Goal: Task Accomplishment & Management: Complete application form

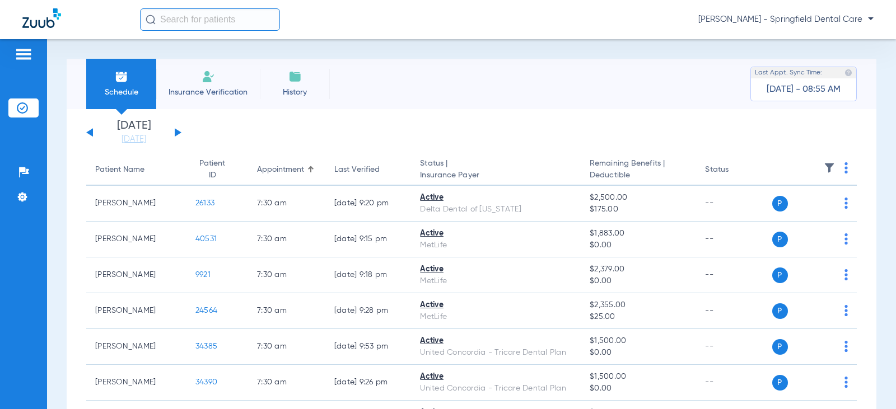
click at [256, 12] on input "text" at bounding box center [210, 19] width 140 height 22
type input "S"
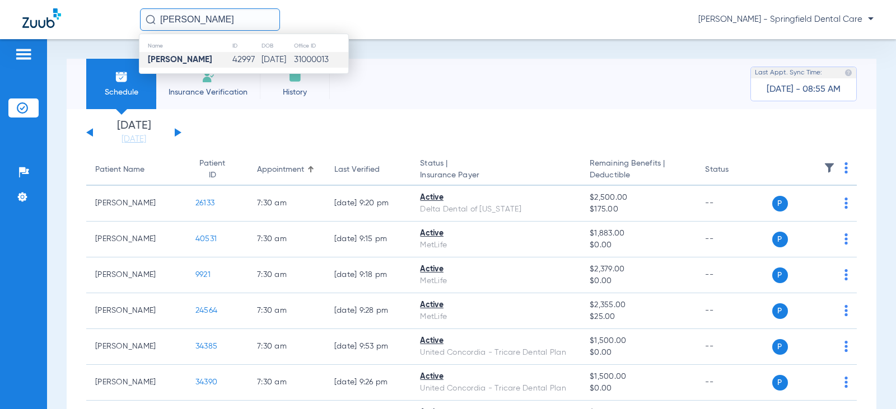
type input "[PERSON_NAME]"
click at [192, 64] on strong "[PERSON_NAME]" at bounding box center [180, 59] width 64 height 8
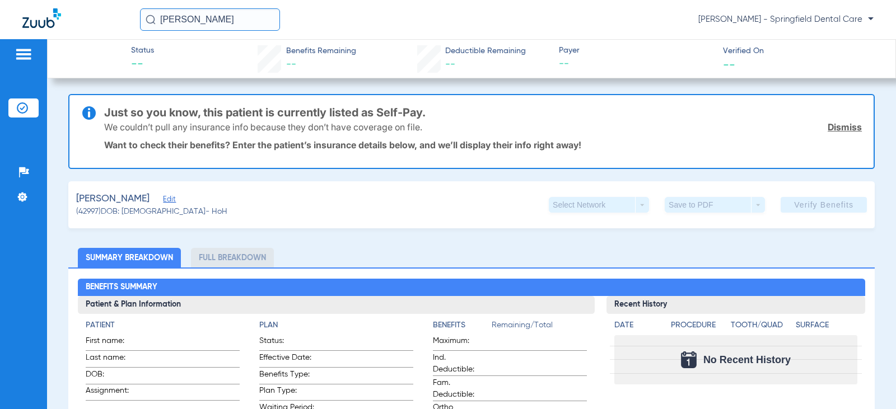
click at [163, 197] on span "Edit" at bounding box center [168, 200] width 10 height 11
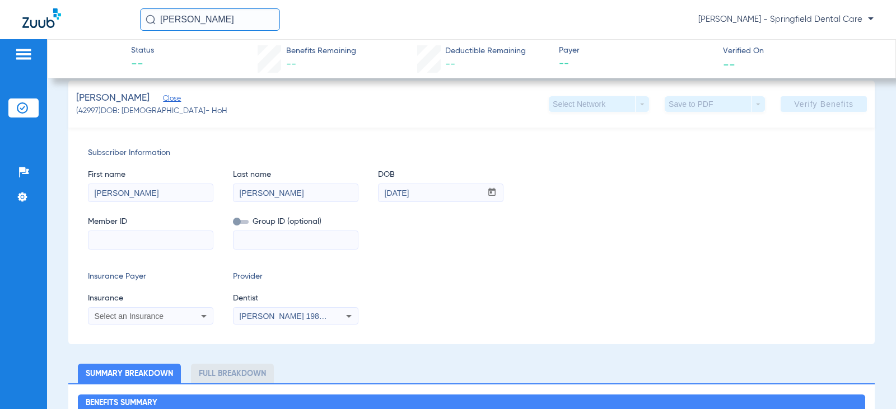
scroll to position [112, 0]
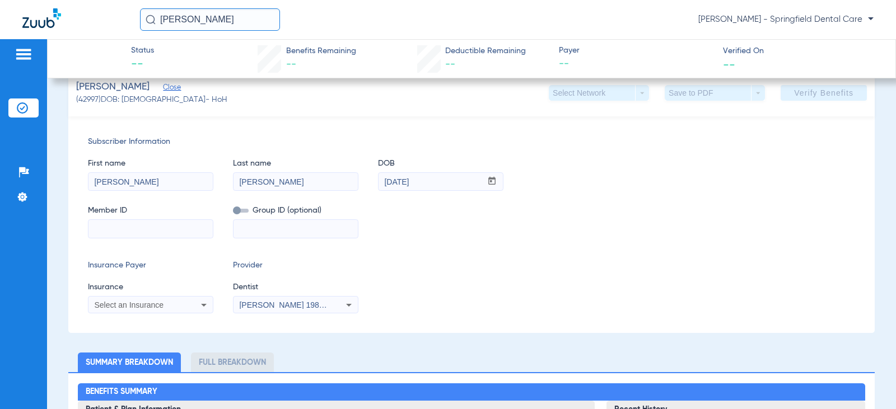
click at [159, 226] on input at bounding box center [150, 229] width 124 height 18
type input "H609232278"
click at [205, 305] on icon at bounding box center [204, 305] width 6 height 3
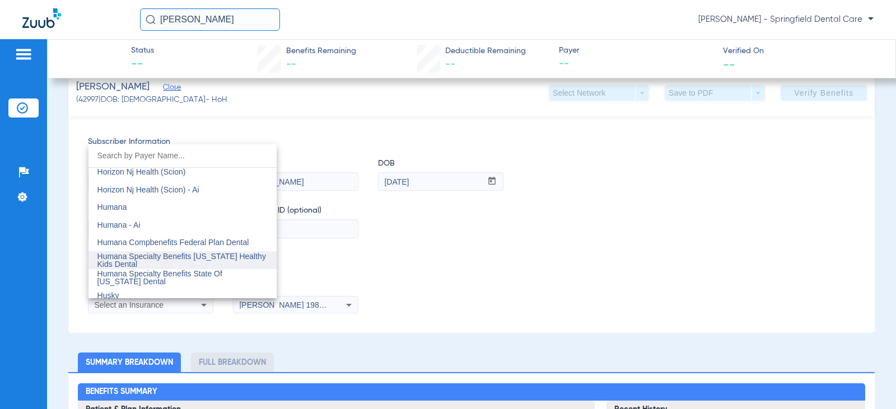
scroll to position [4087, 0]
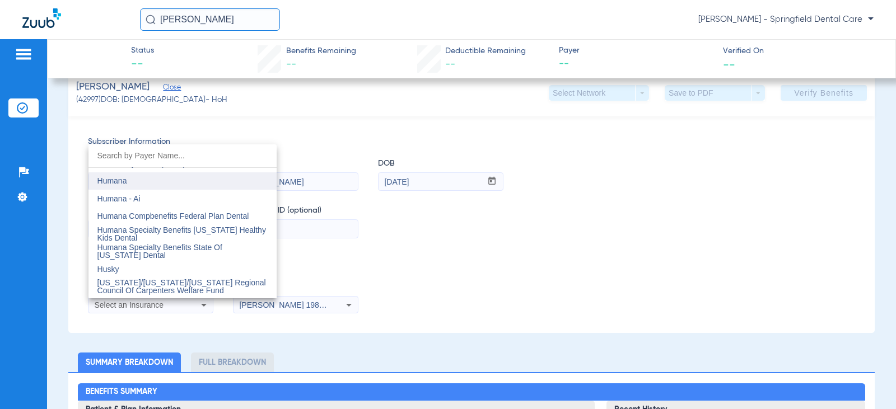
click at [138, 179] on mat-option "Humana" at bounding box center [182, 181] width 188 height 18
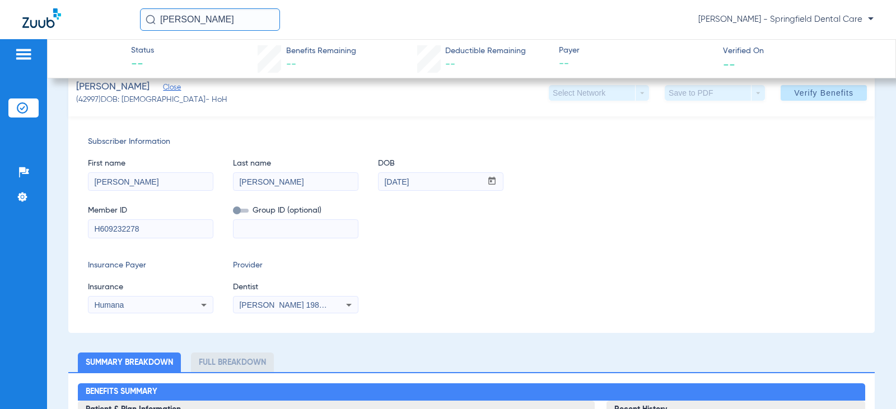
click at [293, 236] on input at bounding box center [295, 229] width 124 height 18
click at [319, 307] on span "[PERSON_NAME] 1982829420" at bounding box center [294, 305] width 110 height 9
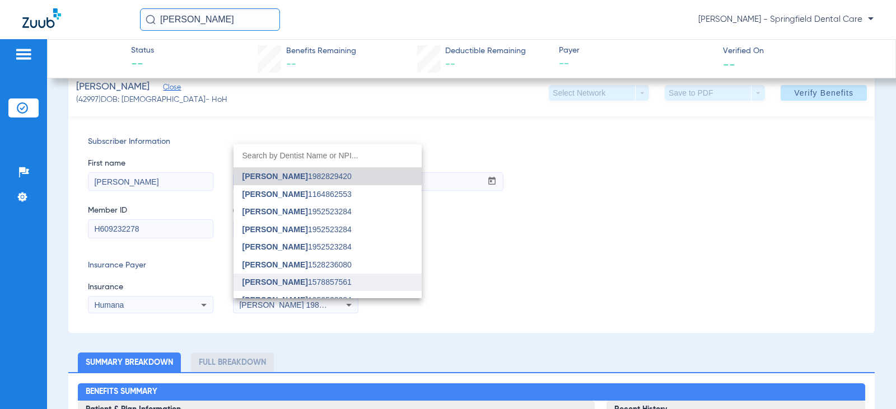
scroll to position [56, 0]
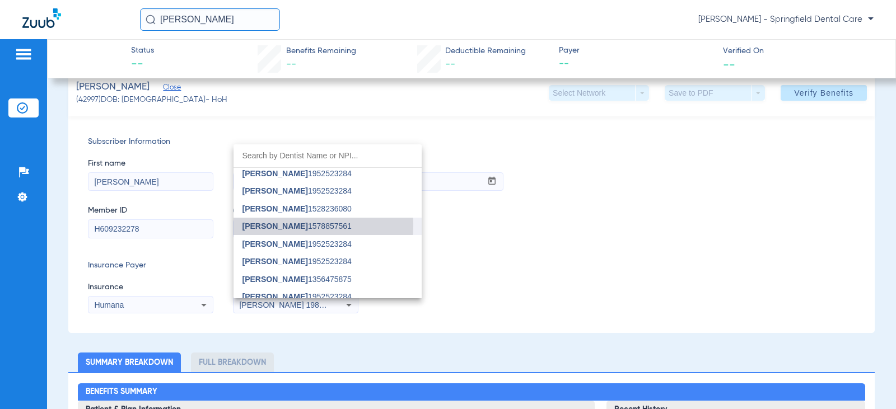
click at [266, 226] on span "[PERSON_NAME]" at bounding box center [275, 226] width 66 height 9
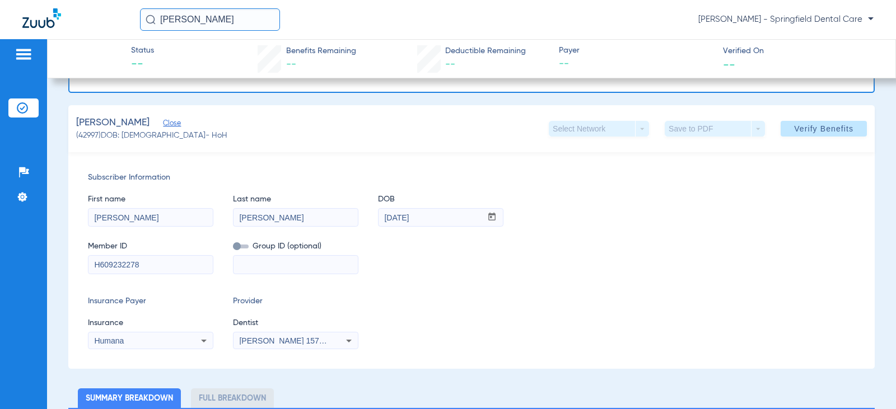
scroll to position [0, 0]
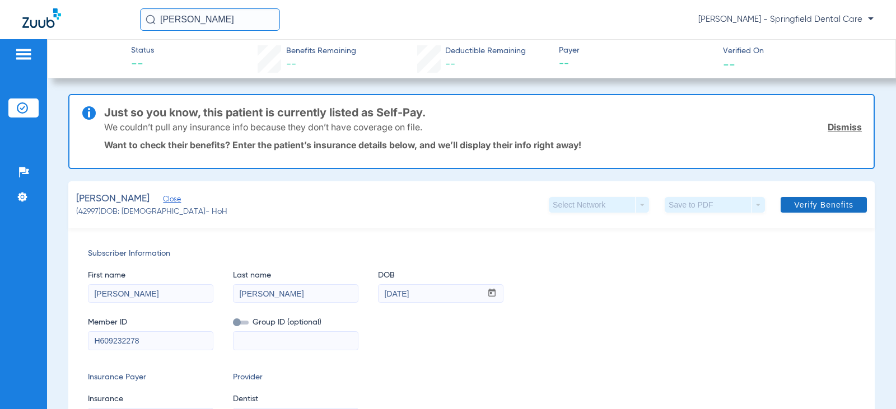
click at [806, 210] on span at bounding box center [823, 204] width 86 height 27
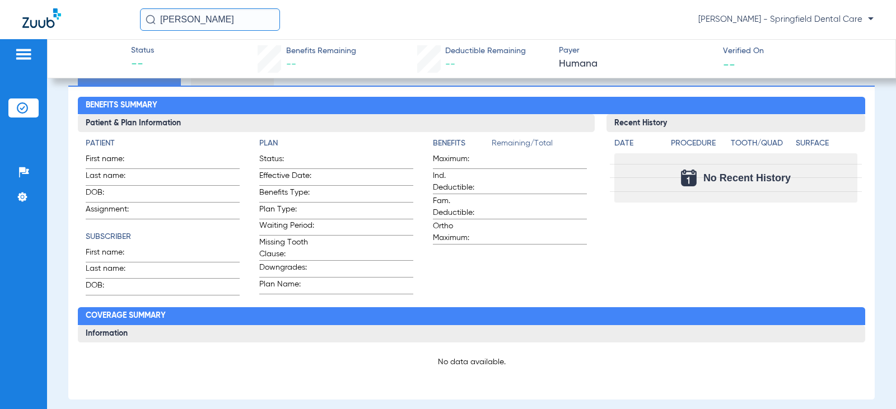
scroll to position [343, 0]
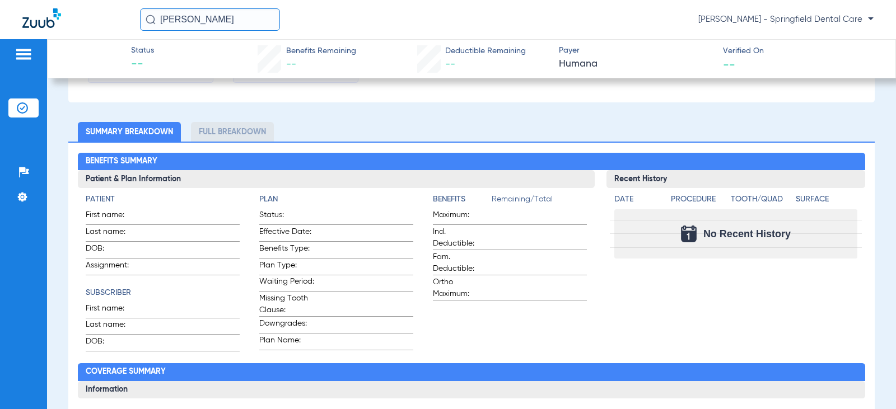
click at [216, 128] on li "Full Breakdown" at bounding box center [232, 132] width 83 height 20
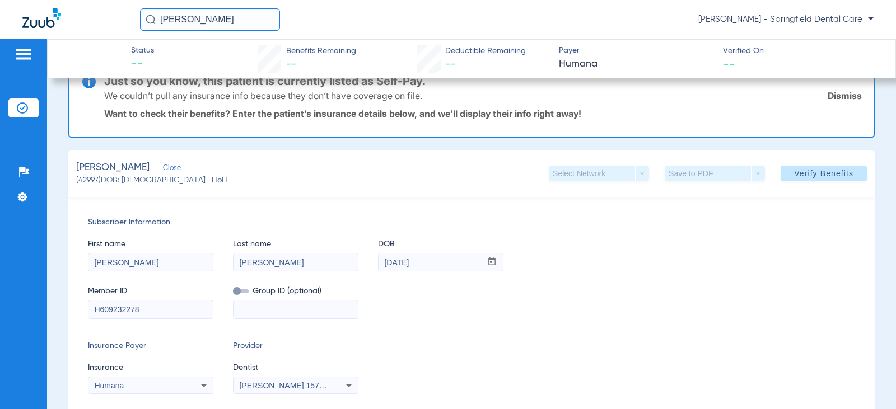
scroll to position [0, 0]
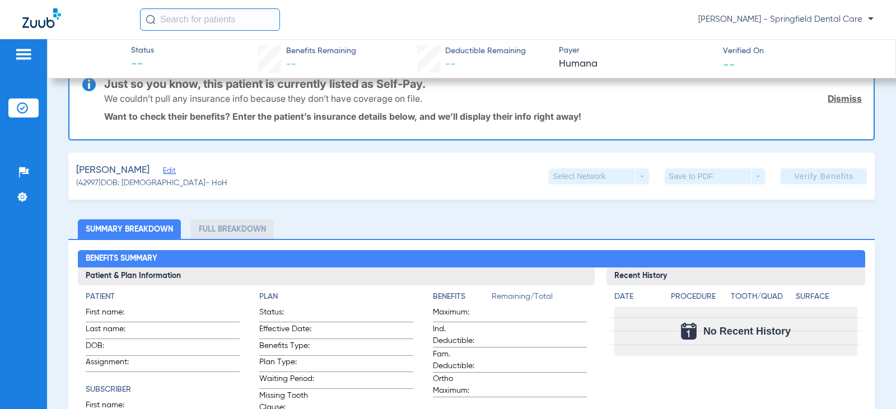
scroll to position [56, 0]
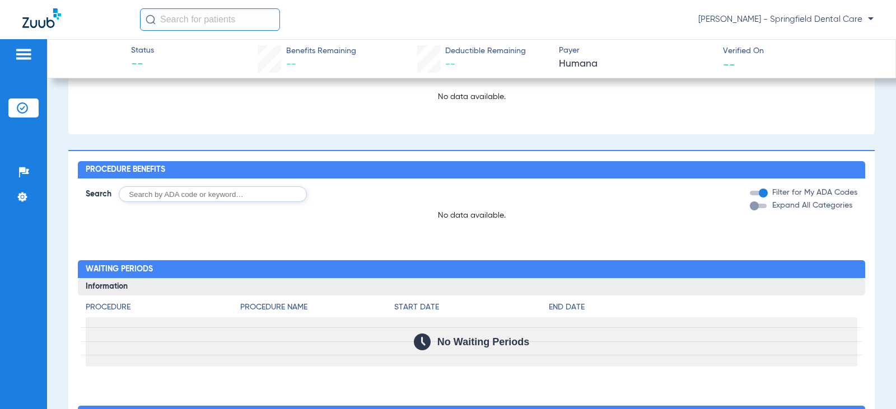
scroll to position [13, 0]
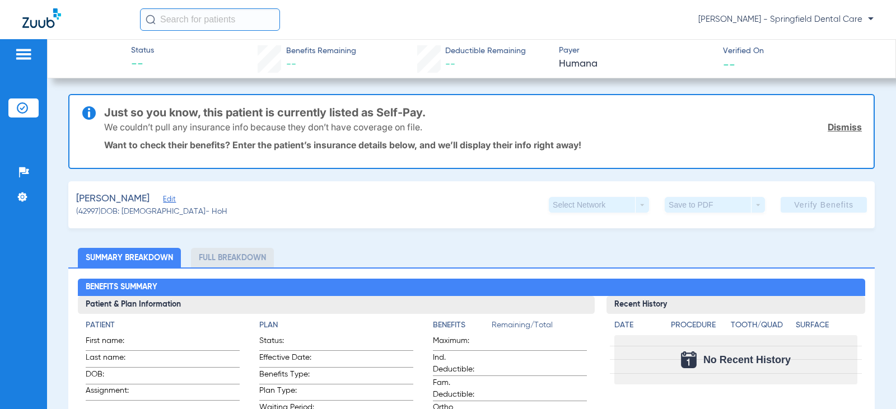
click at [208, 257] on li "Full Breakdown" at bounding box center [232, 258] width 83 height 20
click at [438, 262] on ul "Summary Breakdown Full Breakdown" at bounding box center [471, 258] width 806 height 20
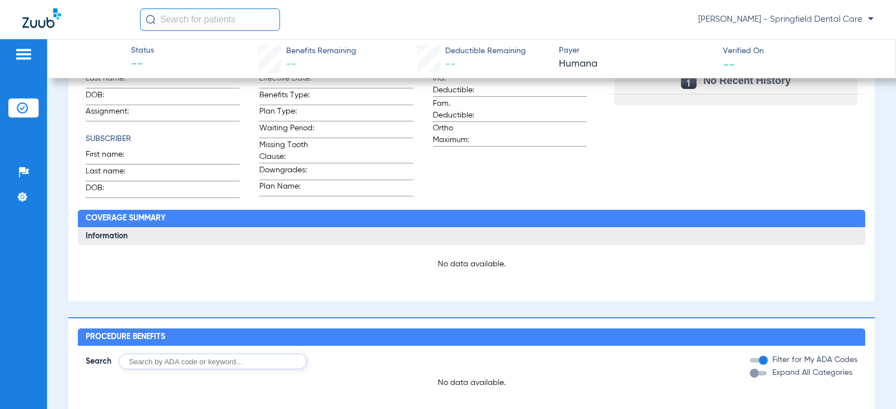
scroll to position [280, 0]
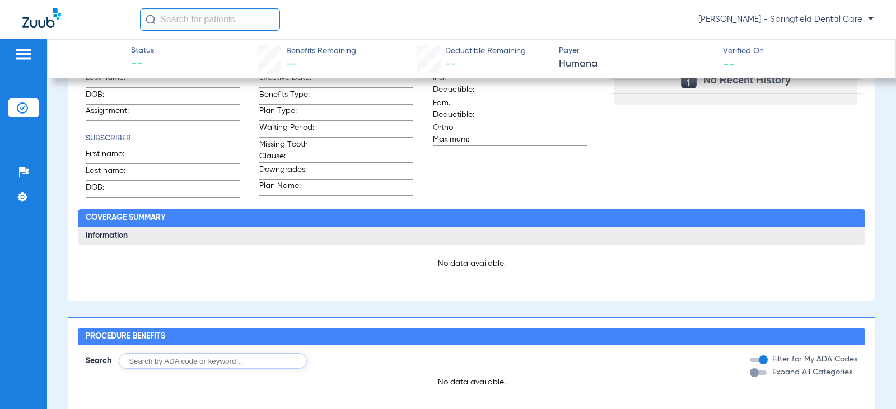
click at [593, 212] on div "Benefits Summary Patient & Plan Information Patient First name: Last name: DOB:…" at bounding box center [471, 145] width 806 height 314
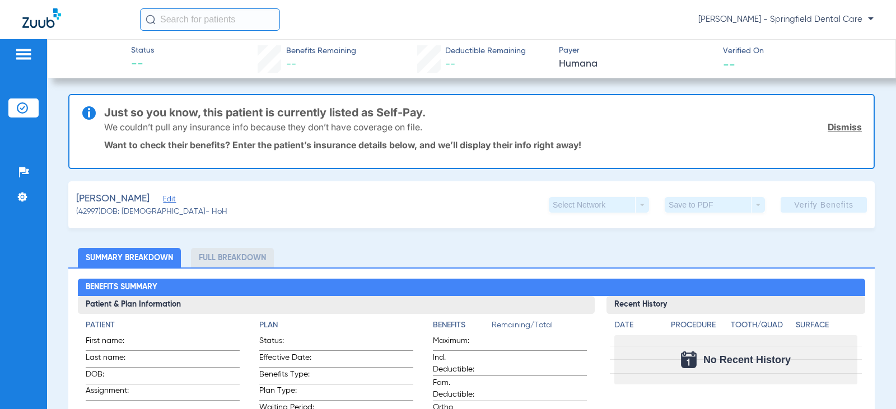
drag, startPoint x: 812, startPoint y: 211, endPoint x: 808, endPoint y: 215, distance: 6.0
drag, startPoint x: 808, startPoint y: 215, endPoint x: 353, endPoint y: 125, distance: 463.9
click at [351, 121] on div "Just so you know, this patient is currently listed as Self-Pay. We couldn’t pul…" at bounding box center [482, 131] width 757 height 73
click at [443, 126] on div "We couldn’t pull any insurance info because they don’t have coverage on file. D…" at bounding box center [482, 127] width 757 height 29
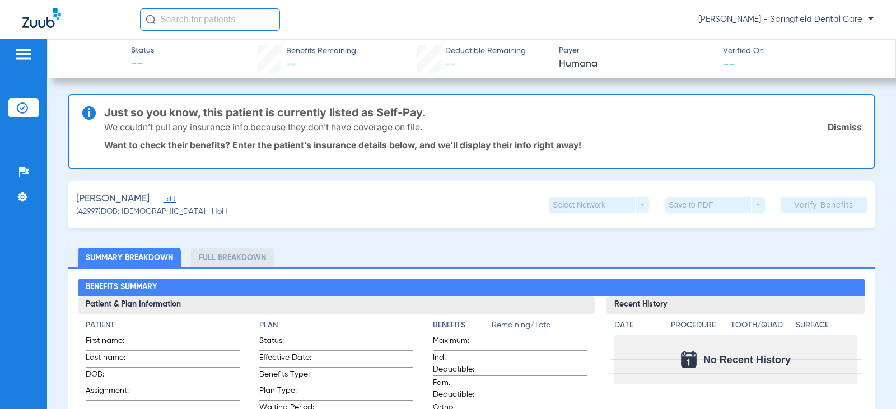
click at [250, 18] on input "text" at bounding box center [210, 19] width 140 height 22
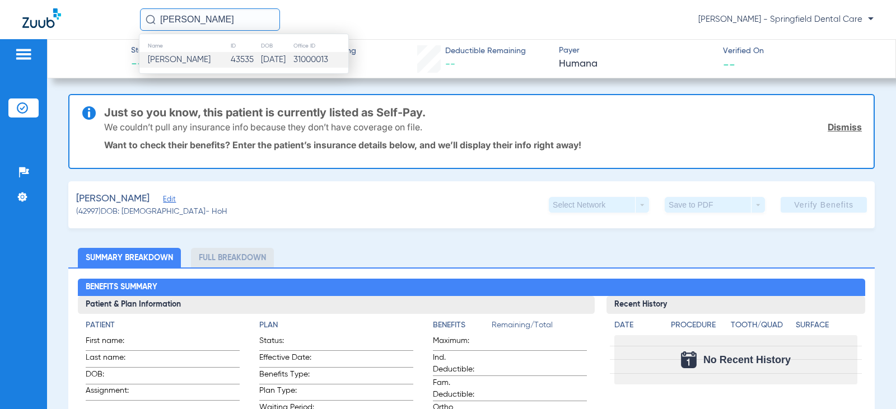
type input "[PERSON_NAME]"
click at [250, 64] on td "43535" at bounding box center [245, 60] width 30 height 16
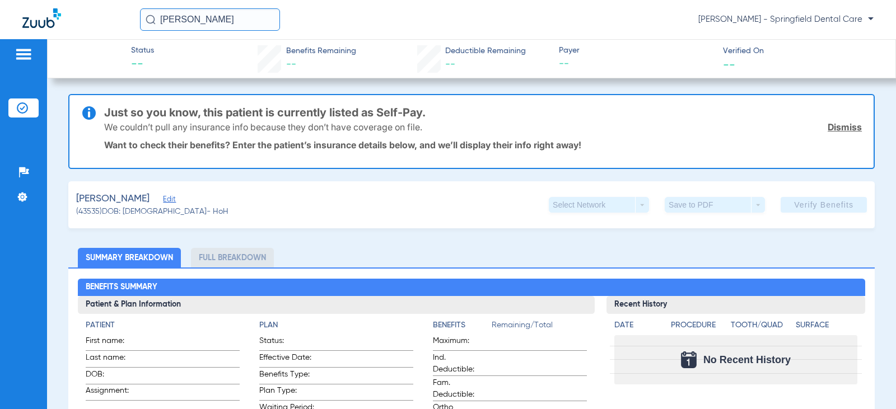
click at [172, 205] on span "Edit" at bounding box center [168, 200] width 10 height 11
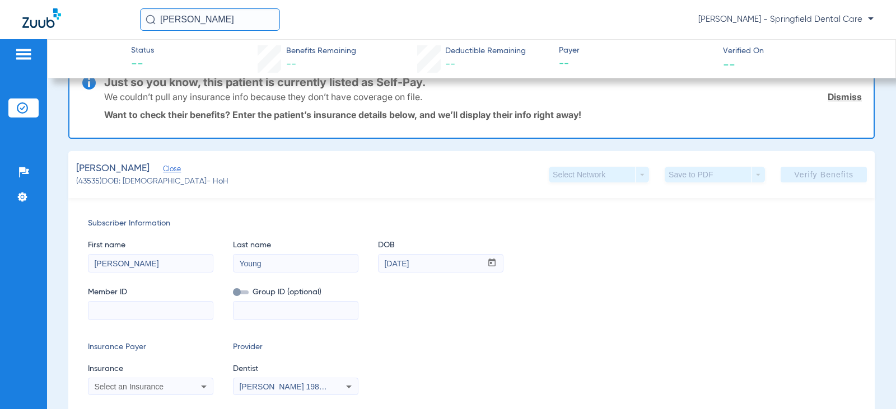
scroll to position [112, 0]
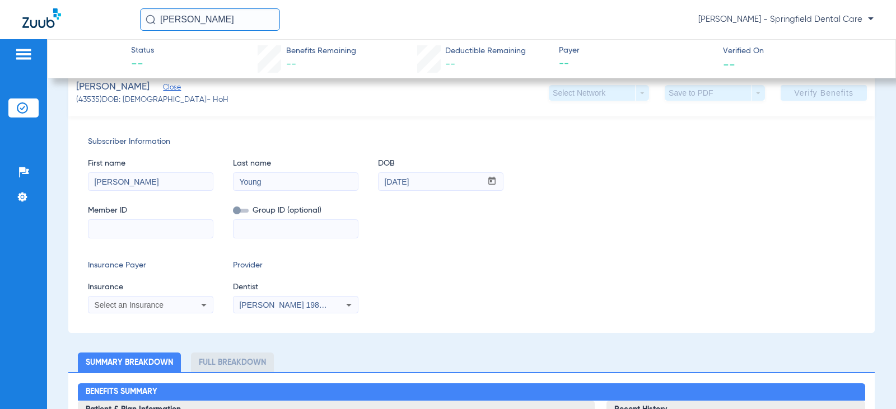
click at [147, 240] on div "Subscriber Information First name [PERSON_NAME] Last name [PERSON_NAME] DOB mm …" at bounding box center [471, 224] width 806 height 217
click at [150, 230] on input at bounding box center [150, 229] width 124 height 18
type input "327946238"
click at [189, 302] on div "Select an Insurance" at bounding box center [150, 304] width 124 height 13
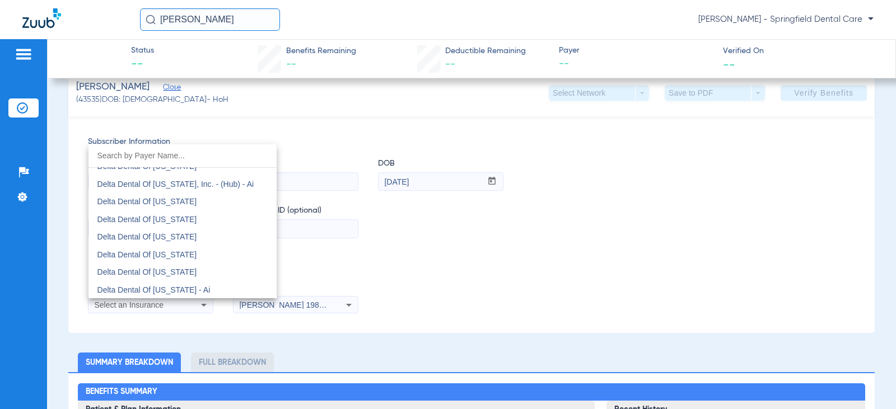
scroll to position [2463, 0]
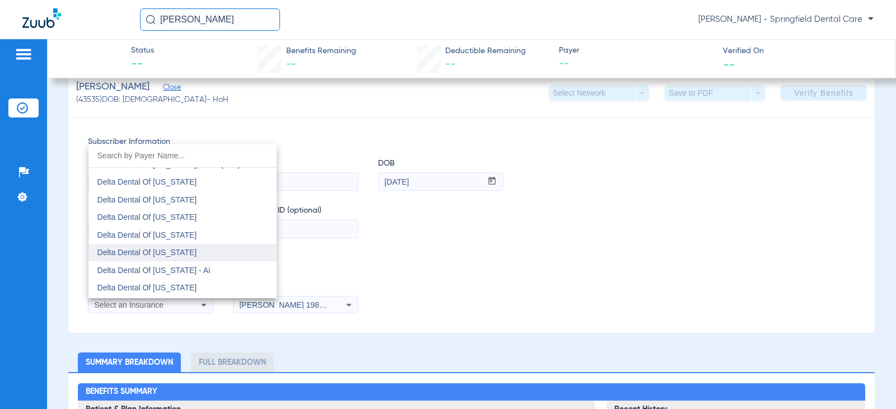
click at [201, 252] on mat-option "Delta Dental Of [US_STATE]" at bounding box center [182, 253] width 188 height 18
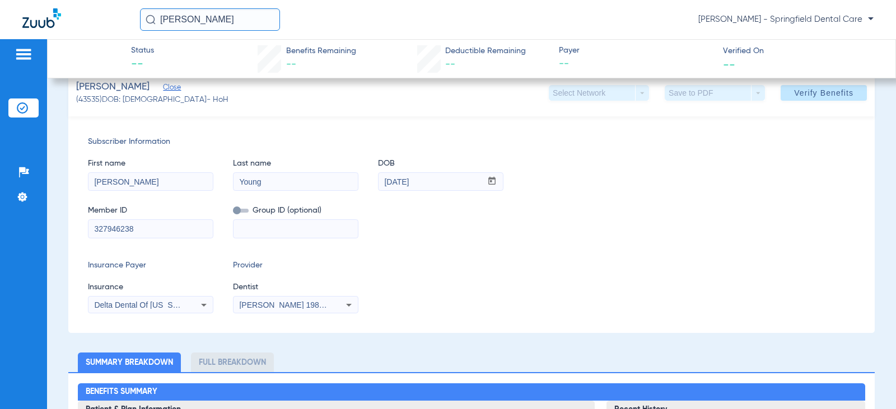
click at [344, 300] on icon at bounding box center [348, 304] width 13 height 13
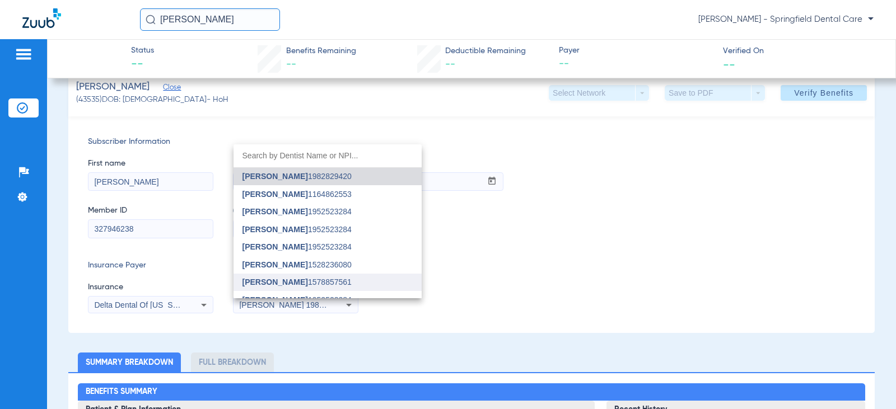
click at [259, 284] on span "[PERSON_NAME]" at bounding box center [275, 282] width 66 height 9
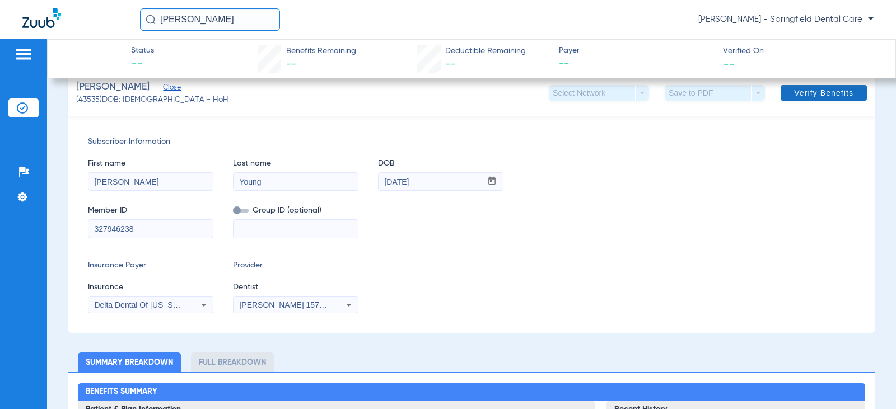
click at [821, 91] on span "Verify Benefits" at bounding box center [823, 92] width 59 height 9
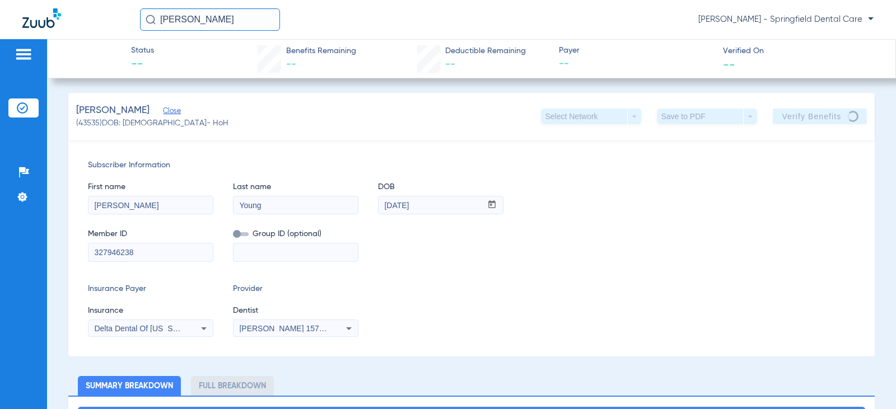
scroll to position [0, 0]
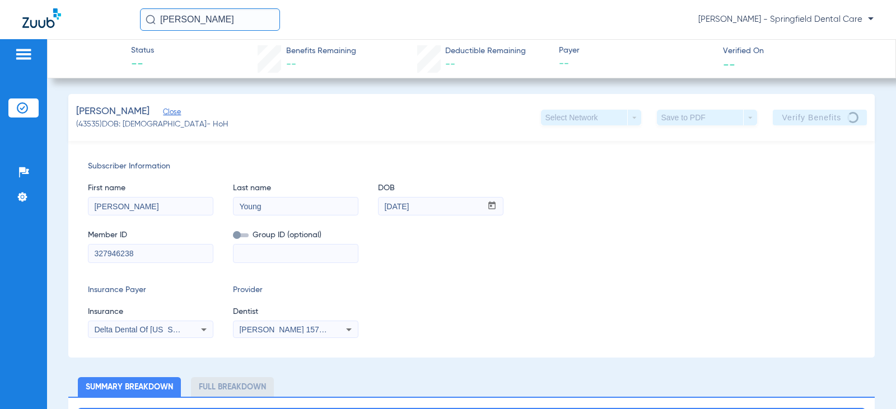
click at [853, 59] on app-verified-on-section "Verified On --" at bounding box center [800, 58] width 155 height 27
click at [552, 259] on div "Member ID 327946238 Group ID (optional)" at bounding box center [471, 240] width 767 height 43
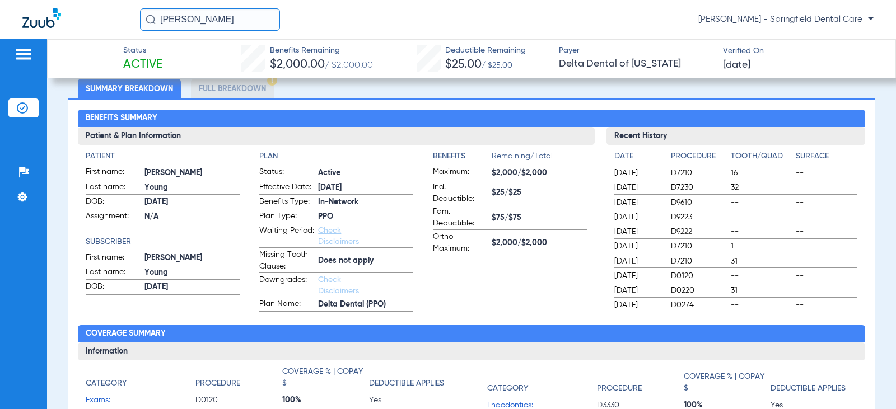
scroll to position [359, 0]
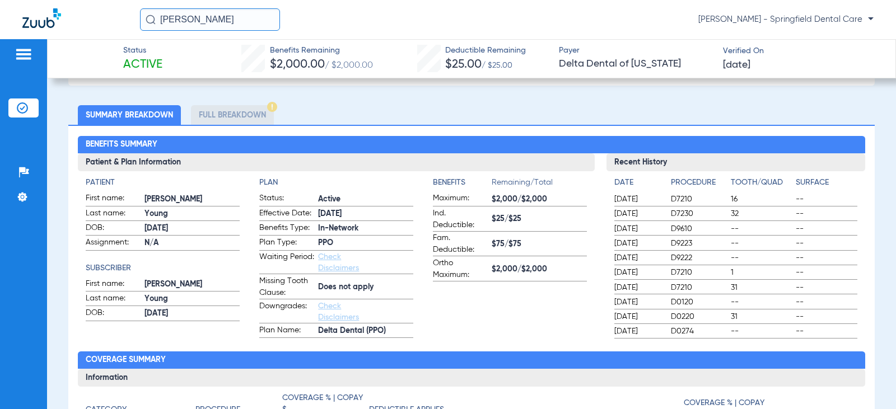
click at [254, 118] on li "Full Breakdown" at bounding box center [232, 115] width 83 height 20
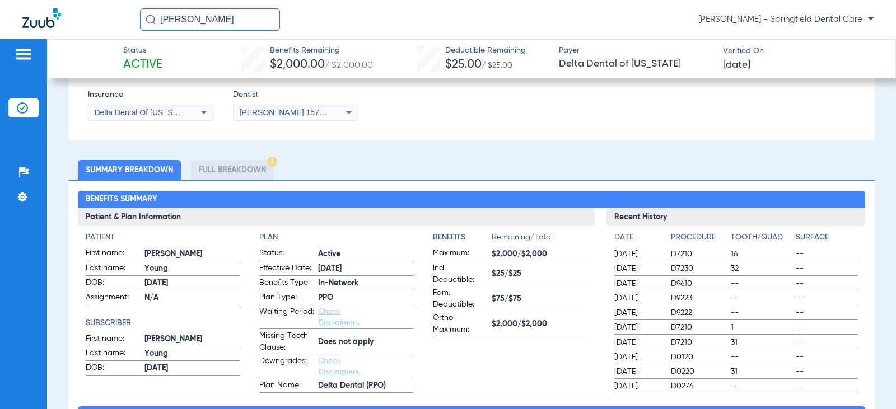
scroll to position [303, 0]
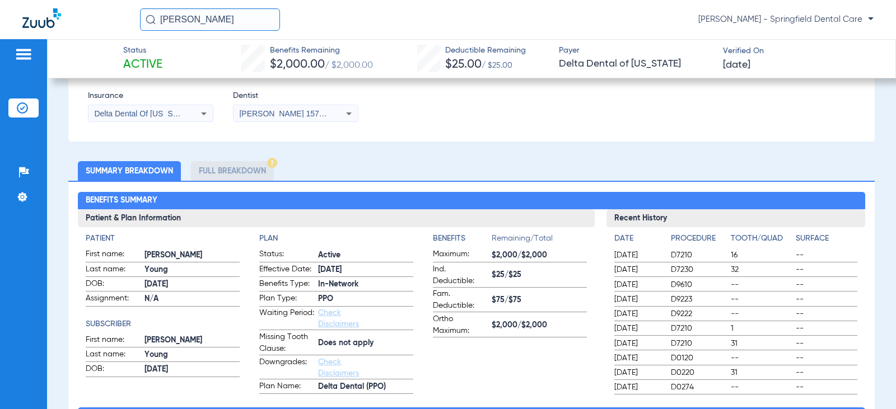
click at [248, 177] on li "Full Breakdown" at bounding box center [232, 171] width 83 height 20
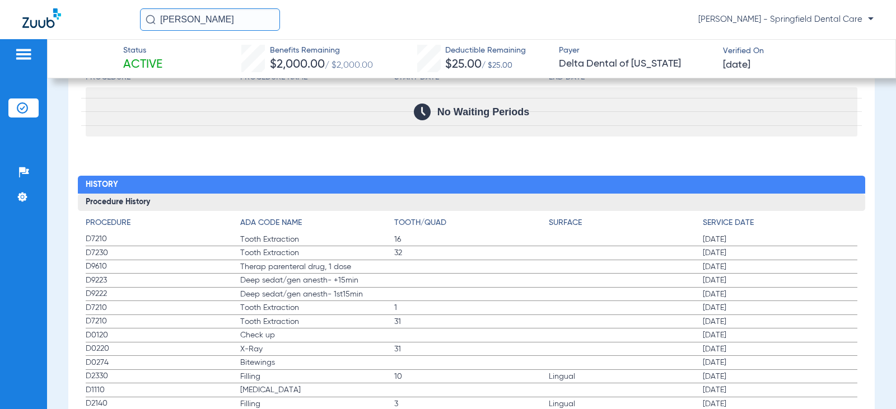
scroll to position [1759, 0]
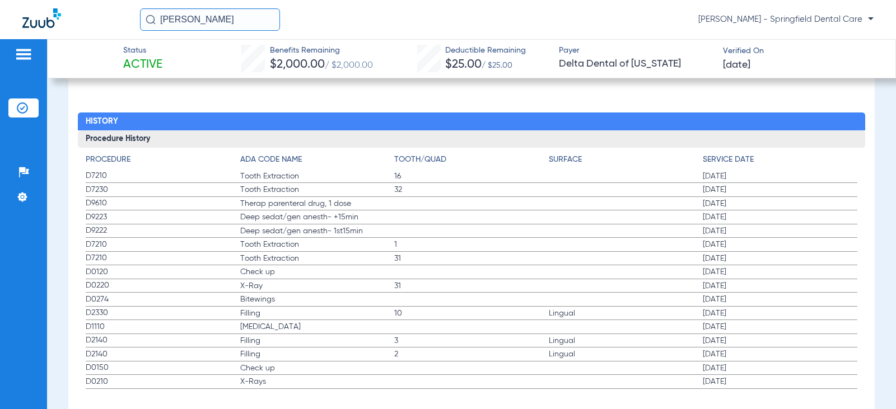
click at [428, 255] on span "31" at bounding box center [471, 258] width 154 height 11
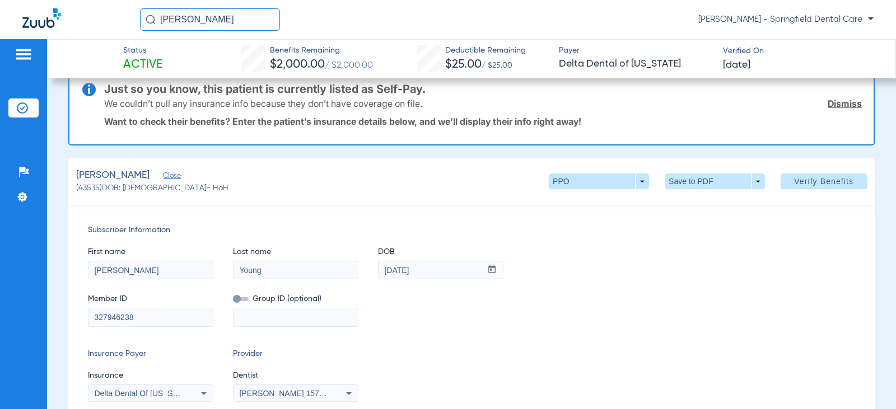
scroll to position [0, 0]
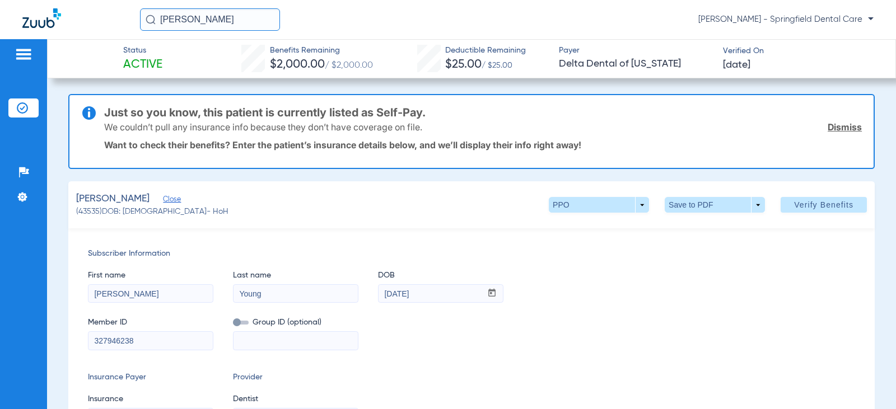
drag, startPoint x: 256, startPoint y: 241, endPoint x: 249, endPoint y: 288, distance: 47.6
click at [256, 241] on div "Subscriber Information First name [PERSON_NAME] Last name [PERSON_NAME] DOB mm …" at bounding box center [471, 336] width 806 height 217
click at [303, 195] on div "[PERSON_NAME] (43535) DOB: [DEMOGRAPHIC_DATA] - HoH PPO arrow_drop_down Save to…" at bounding box center [471, 204] width 806 height 47
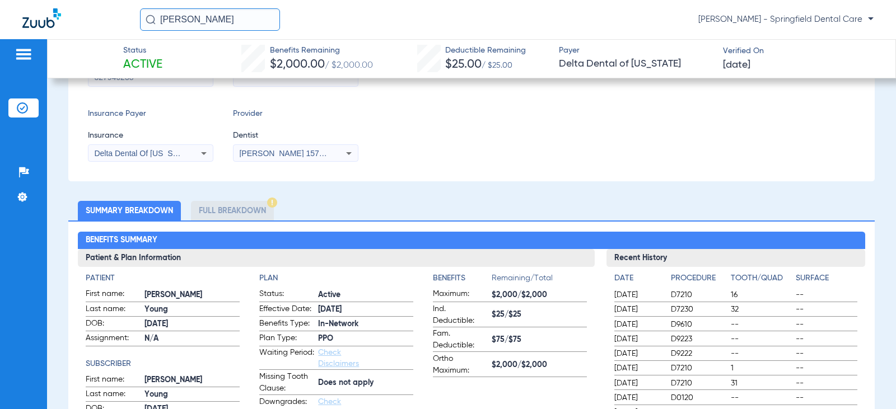
scroll to position [280, 0]
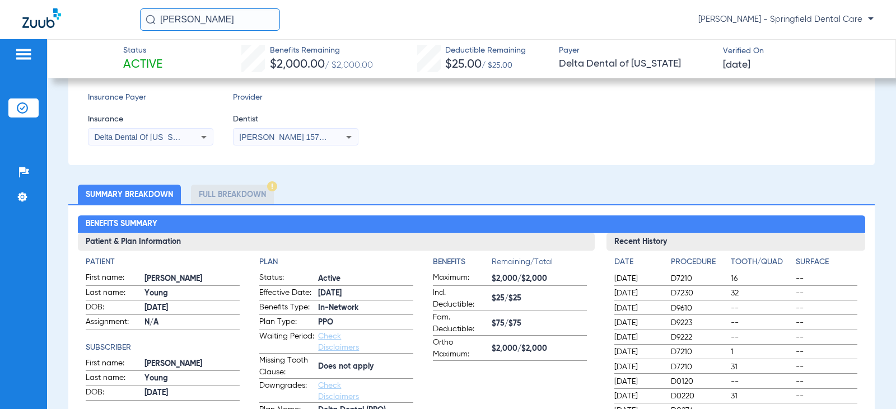
click at [235, 190] on li "Full Breakdown" at bounding box center [232, 195] width 83 height 20
click at [254, 190] on li "Full Breakdown" at bounding box center [232, 195] width 83 height 20
click at [272, 187] on img at bounding box center [272, 186] width 10 height 10
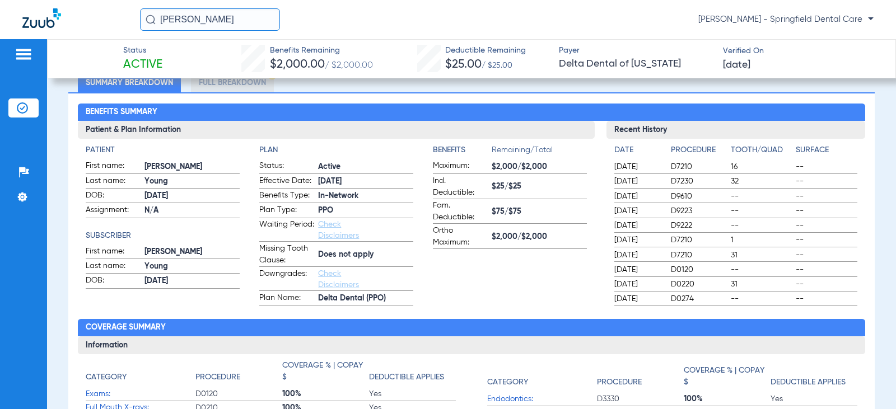
scroll to position [0, 0]
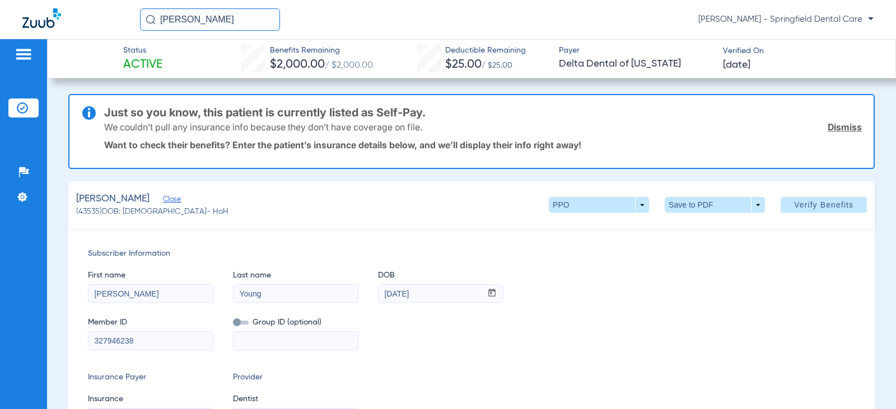
click at [495, 197] on div "[PERSON_NAME] (43535) DOB: [DEMOGRAPHIC_DATA] - HoH PPO arrow_drop_down Save to…" at bounding box center [471, 204] width 806 height 47
drag, startPoint x: 256, startPoint y: 24, endPoint x: 22, endPoint y: 43, distance: 234.8
click at [25, 44] on app-portal-wrapper "[PERSON_NAME] [PERSON_NAME] - Springfield Dental Care Patients Insurance Verifi…" at bounding box center [448, 224] width 896 height 448
type input "[PERSON_NAME]"
click at [249, 19] on input "[PERSON_NAME]" at bounding box center [210, 19] width 140 height 22
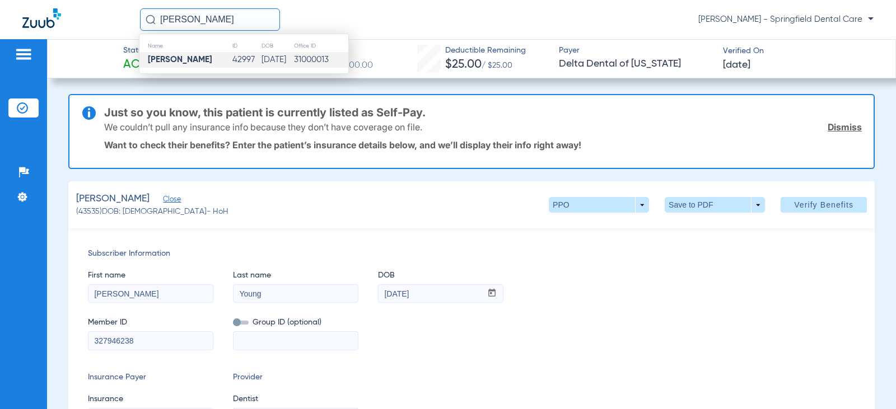
click at [197, 59] on strong "[PERSON_NAME]" at bounding box center [180, 59] width 64 height 8
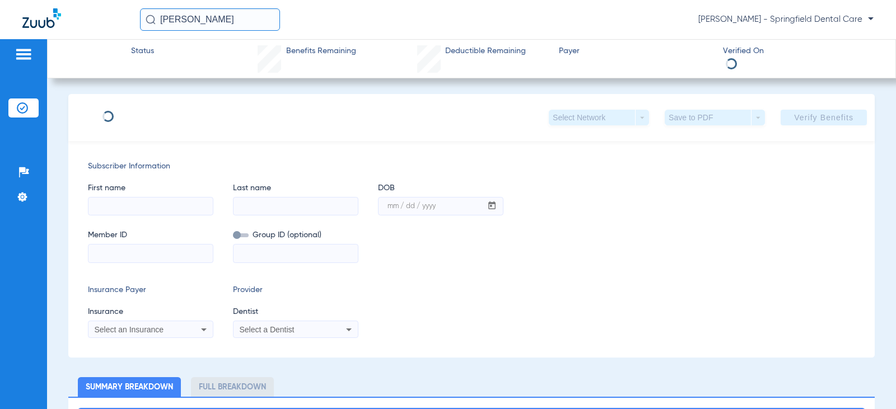
type input "[PERSON_NAME]"
type input "[DATE]"
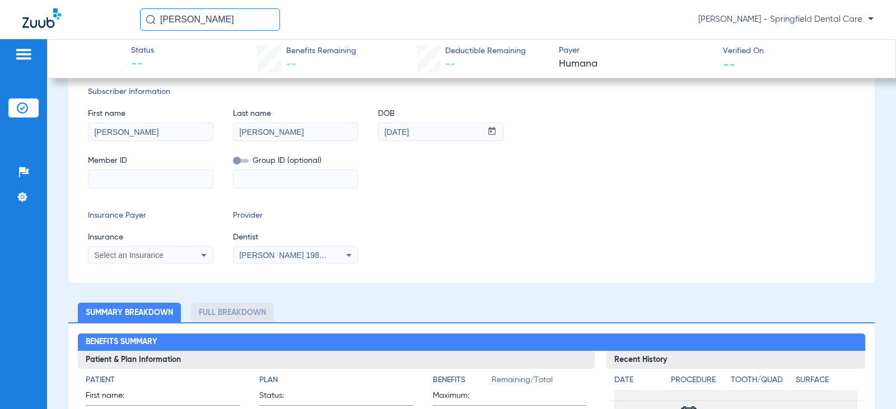
scroll to position [168, 0]
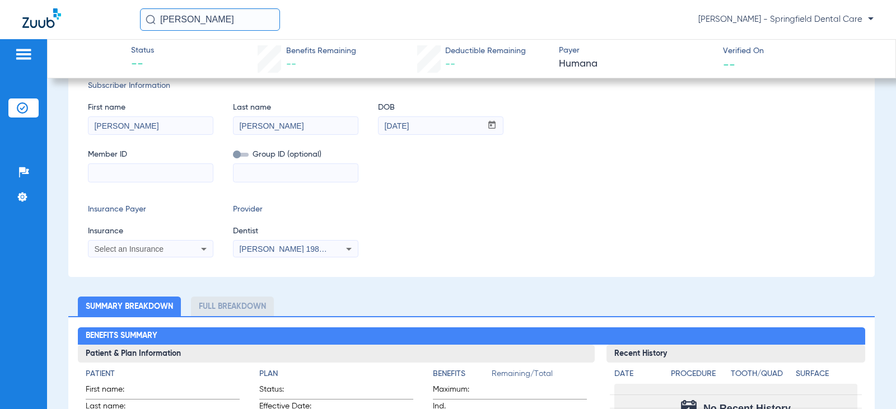
click at [176, 176] on input at bounding box center [150, 173] width 124 height 18
click at [241, 162] on mat-form-field at bounding box center [295, 172] width 125 height 22
click at [245, 170] on input at bounding box center [295, 173] width 124 height 18
click at [204, 251] on icon at bounding box center [203, 248] width 13 height 13
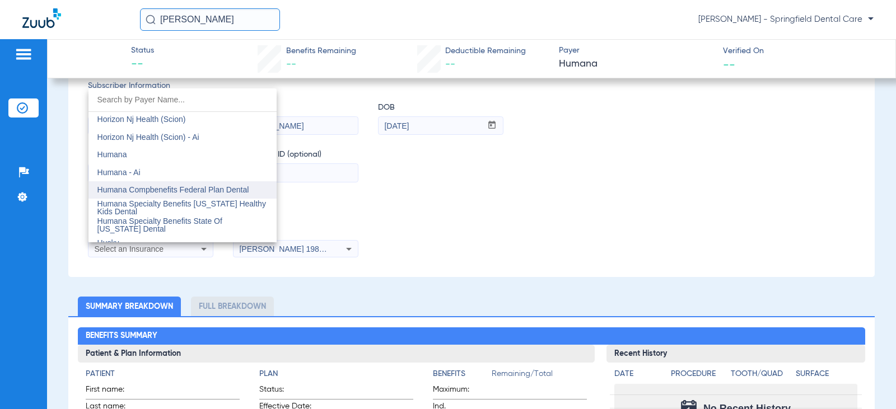
scroll to position [4031, 0]
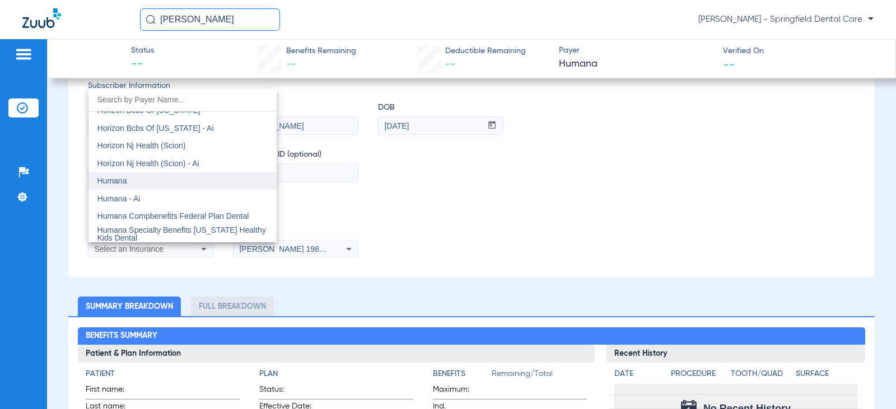
click at [165, 183] on mat-option "Humana" at bounding box center [182, 181] width 188 height 18
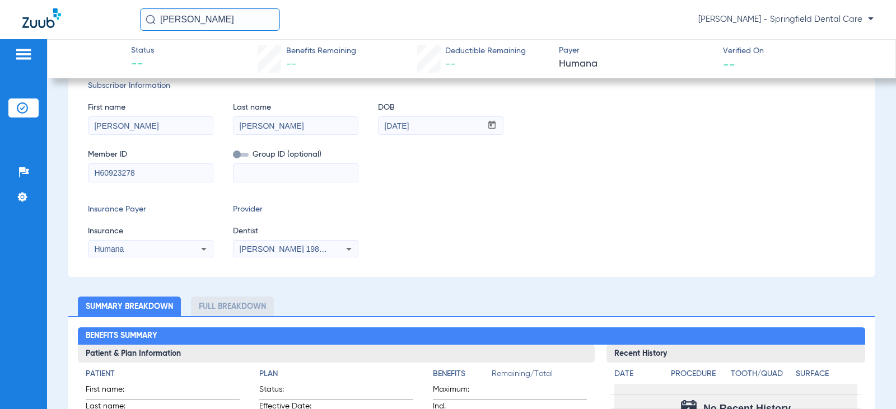
click at [307, 237] on app-form-autocomplete "Dentist [PERSON_NAME] 1982829420" at bounding box center [295, 242] width 125 height 32
click at [309, 240] on mat-select "[PERSON_NAME] 1982829420" at bounding box center [295, 249] width 125 height 18
click at [321, 250] on span "[PERSON_NAME] 1982829420" at bounding box center [294, 249] width 110 height 9
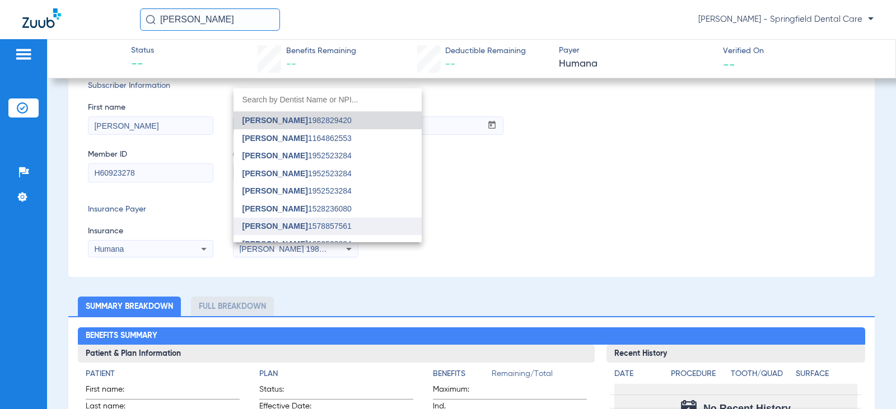
click at [320, 222] on span "[PERSON_NAME] 1578857561" at bounding box center [296, 226] width 109 height 8
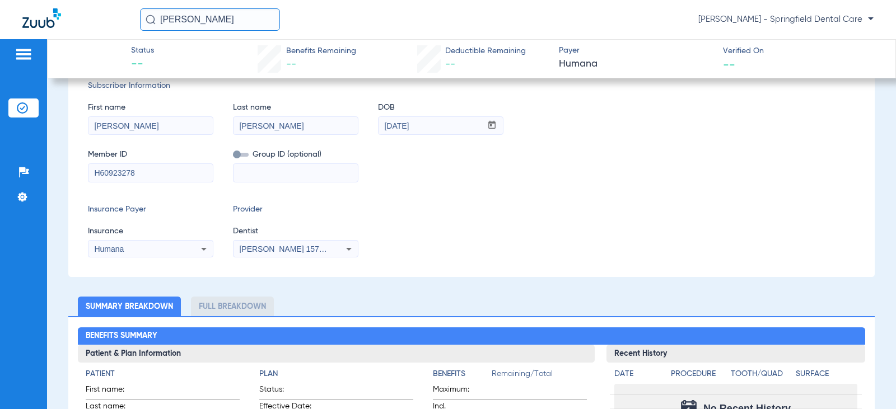
click at [492, 270] on div "Subscriber Information First name [PERSON_NAME] Last name [PERSON_NAME] DOB mm …" at bounding box center [471, 168] width 806 height 217
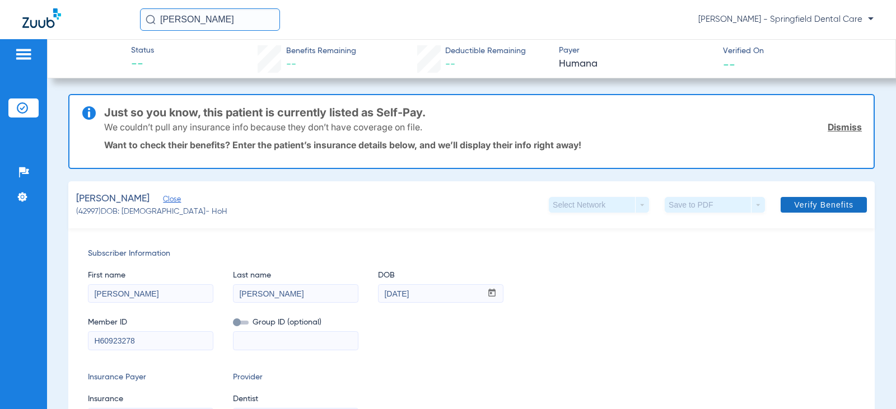
click at [811, 210] on span at bounding box center [823, 204] width 86 height 27
click at [170, 202] on span "Close" at bounding box center [168, 200] width 10 height 11
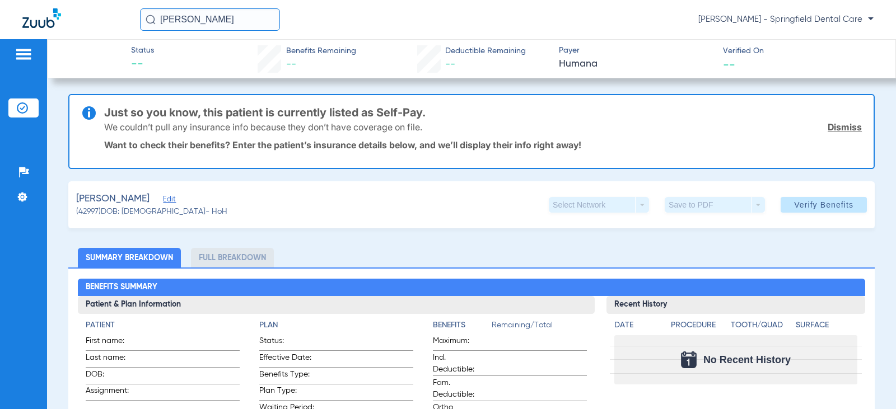
click at [163, 195] on span "Edit" at bounding box center [168, 200] width 10 height 11
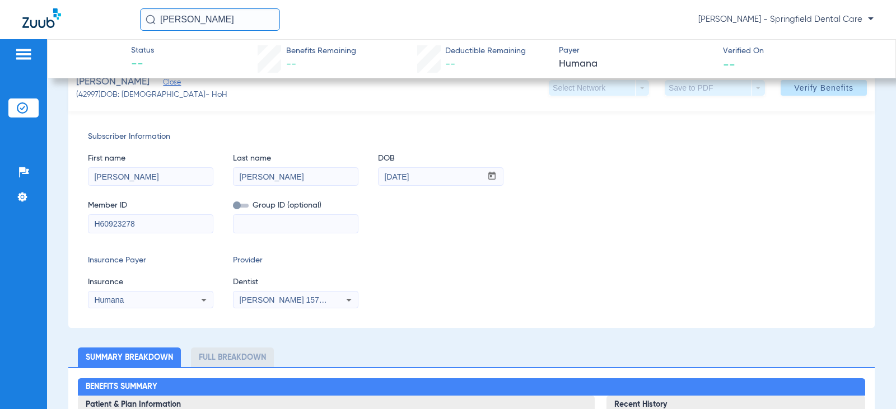
scroll to position [112, 0]
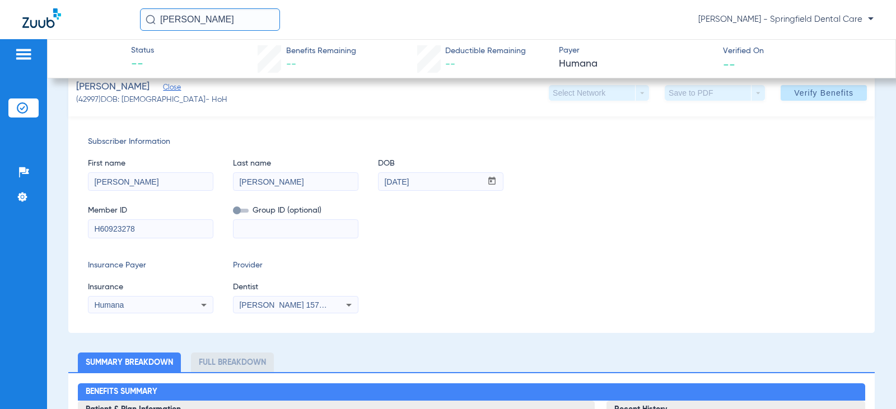
drag, startPoint x: 184, startPoint y: 231, endPoint x: 39, endPoint y: 241, distance: 144.8
click at [39, 241] on div "Patients Insurance Verification Setup Help Center Settings Status -- Benefits R…" at bounding box center [448, 243] width 896 height 409
type input "H60923278"
click at [253, 235] on input at bounding box center [295, 229] width 124 height 18
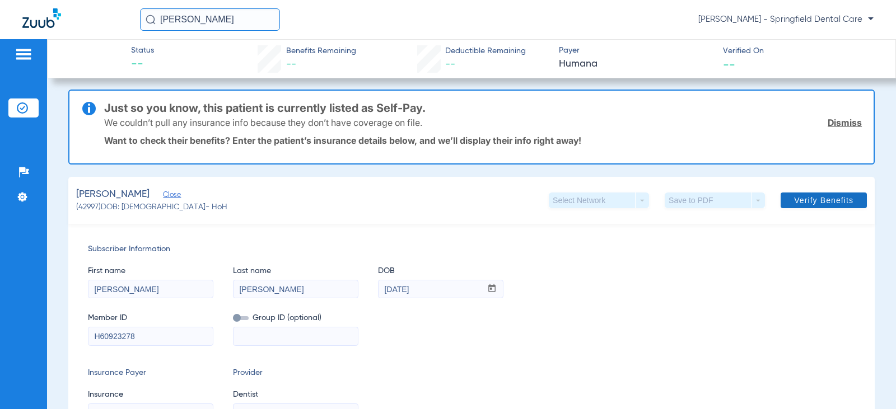
scroll to position [0, 0]
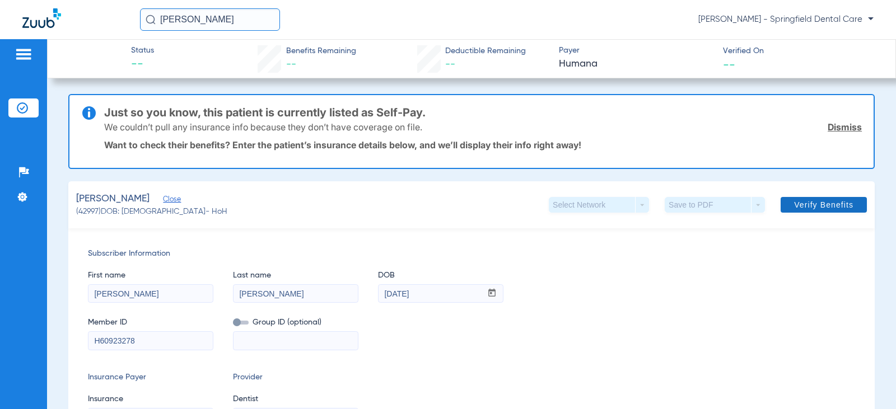
click at [813, 199] on span at bounding box center [823, 204] width 86 height 27
